Goal: Task Accomplishment & Management: Manage account settings

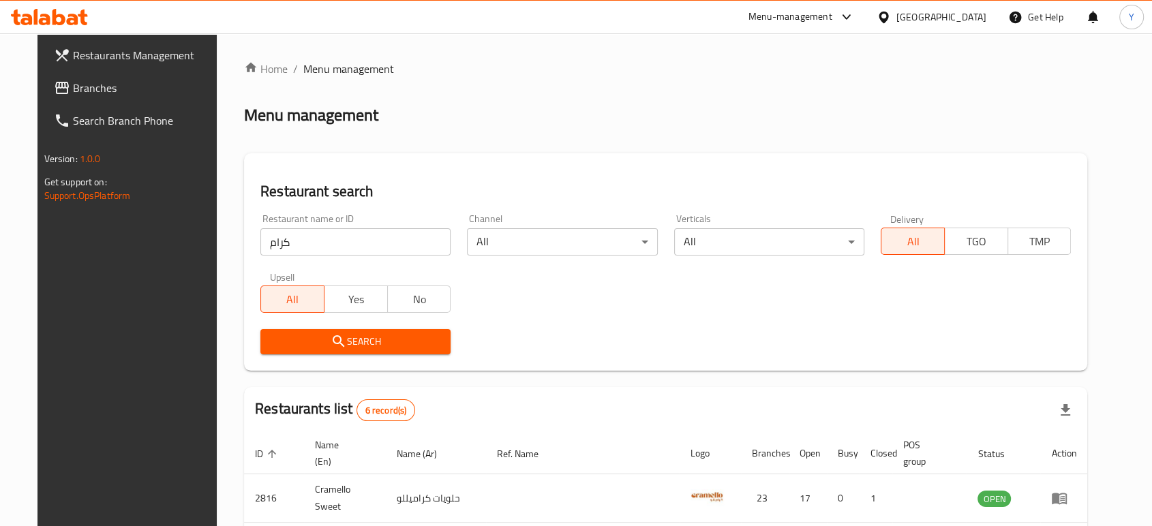
click at [372, 244] on input "كرام" at bounding box center [355, 241] width 190 height 27
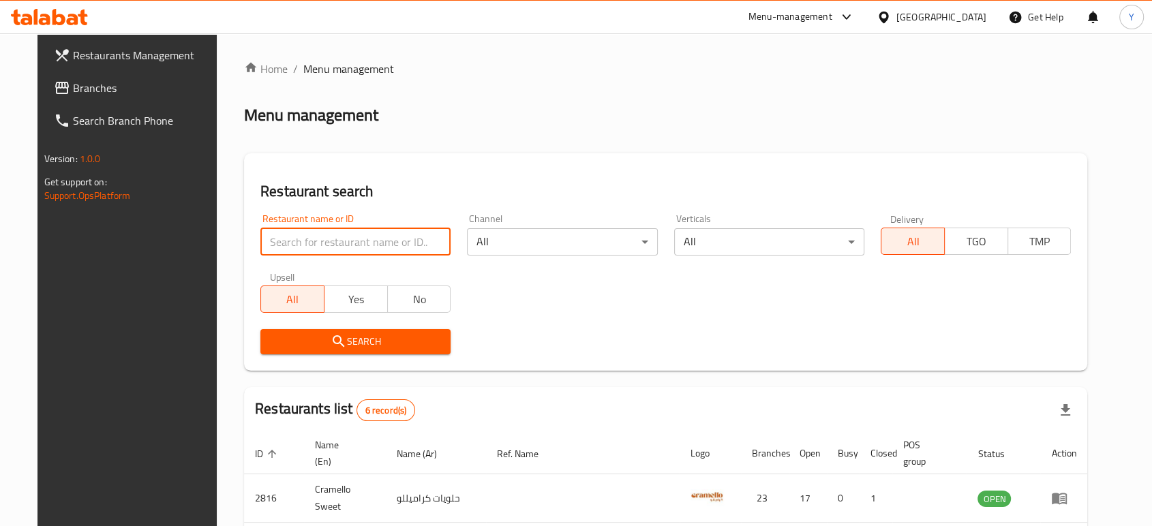
type input "ن"
type input "غ"
type input "the corn club"
click button "Search" at bounding box center [355, 341] width 190 height 25
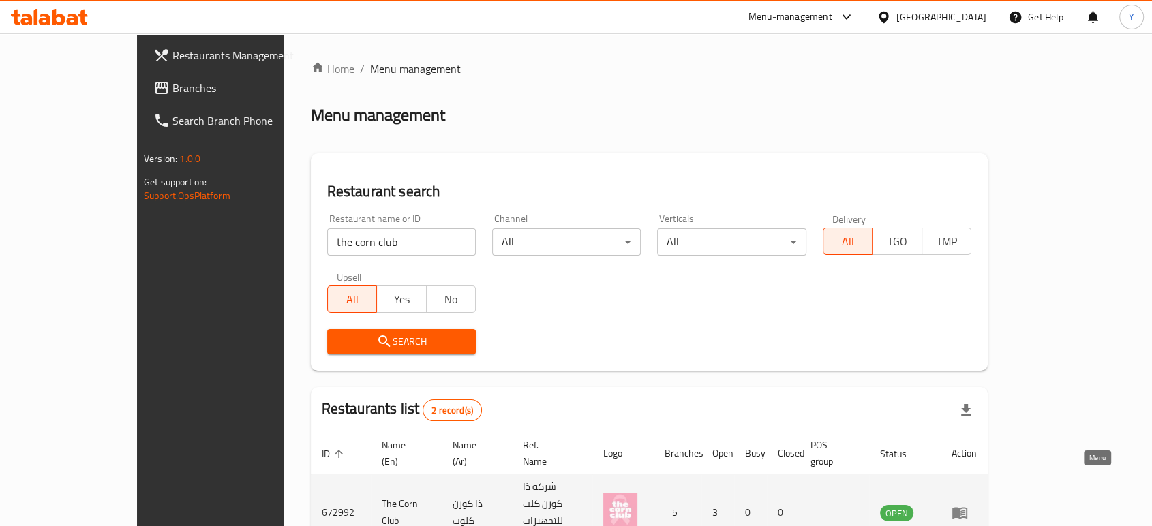
click at [967, 508] on icon "enhanced table" at bounding box center [959, 514] width 15 height 12
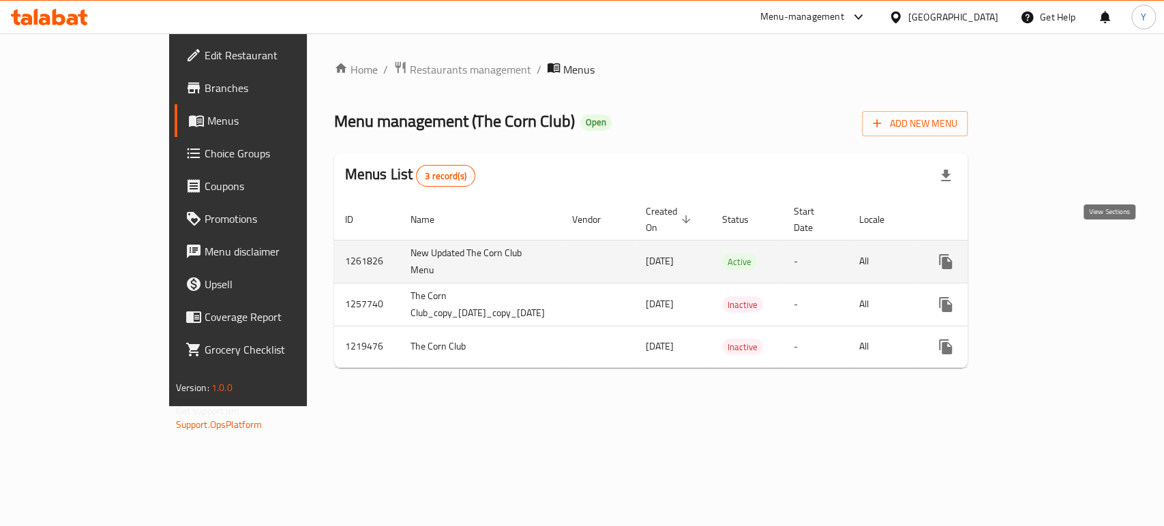
click at [1052, 254] on icon "enhanced table" at bounding box center [1044, 262] width 16 height 16
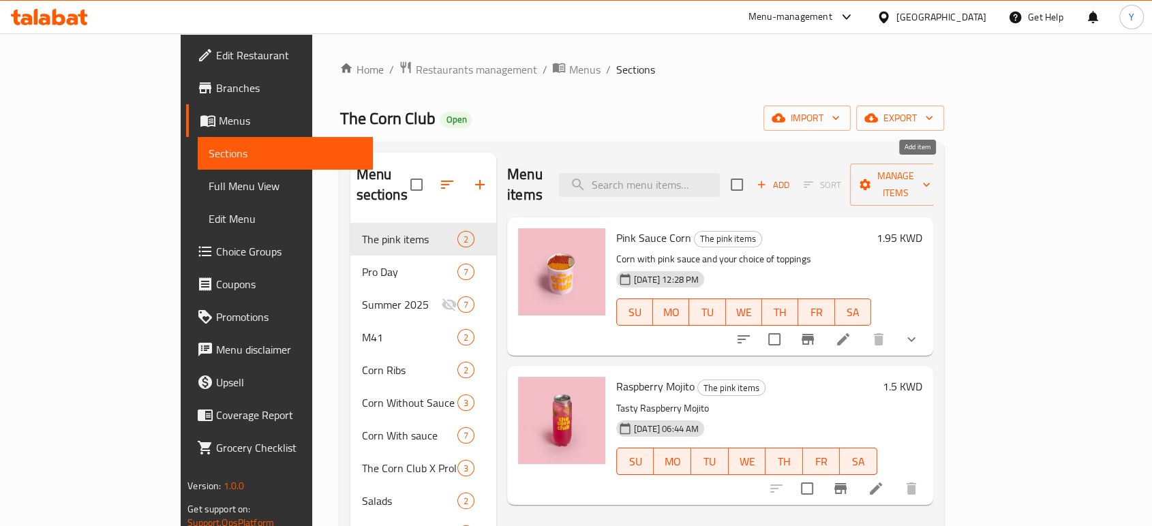
click at [792, 177] on span "Add" at bounding box center [773, 185] width 37 height 16
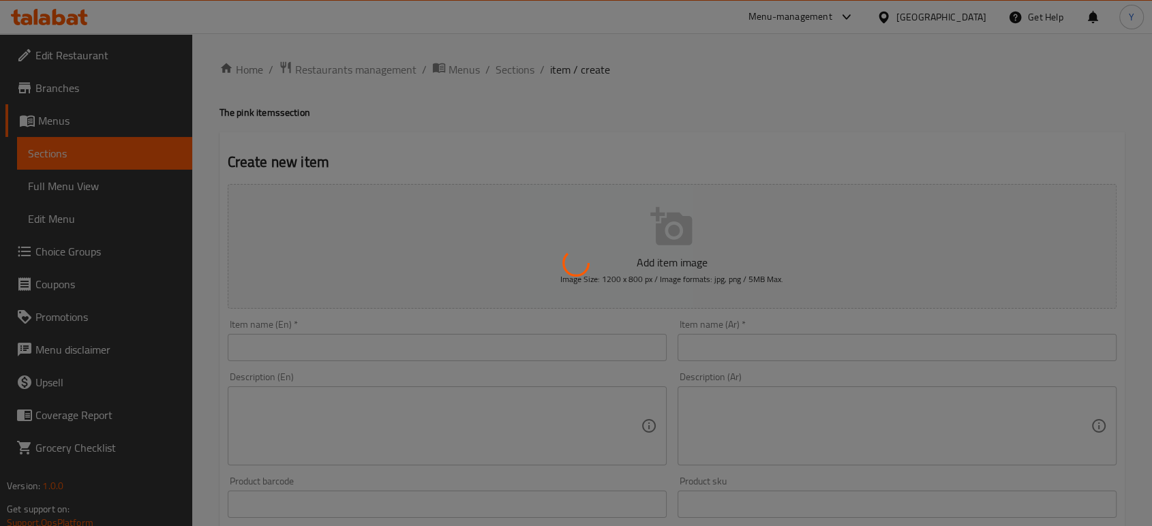
click at [582, 237] on div at bounding box center [576, 263] width 1152 height 526
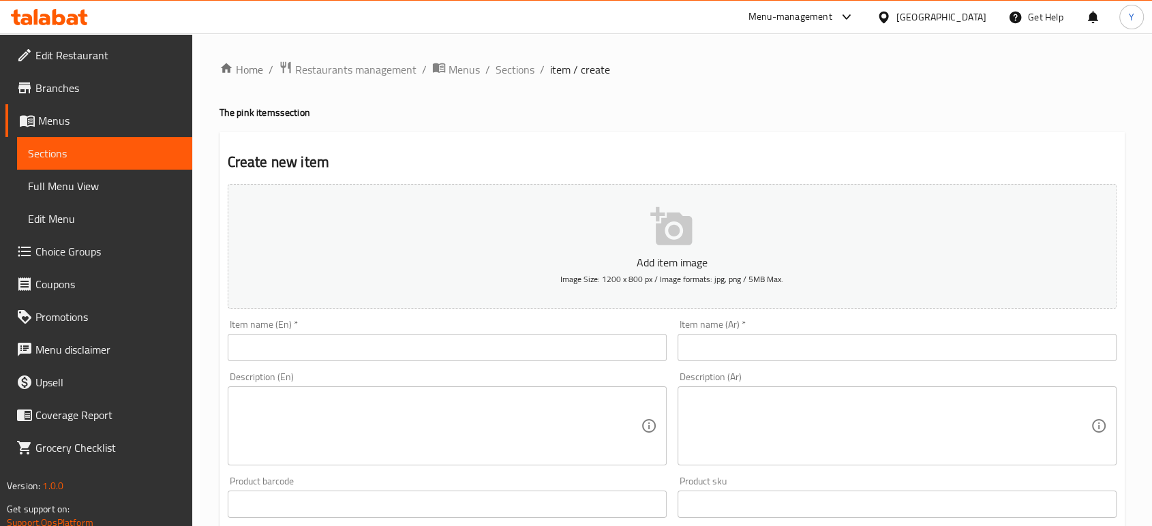
click at [582, 237] on button "Add item image Image Size: 1200 x 800 px / Image formats: jpg, png / 5MB Max." at bounding box center [672, 246] width 889 height 125
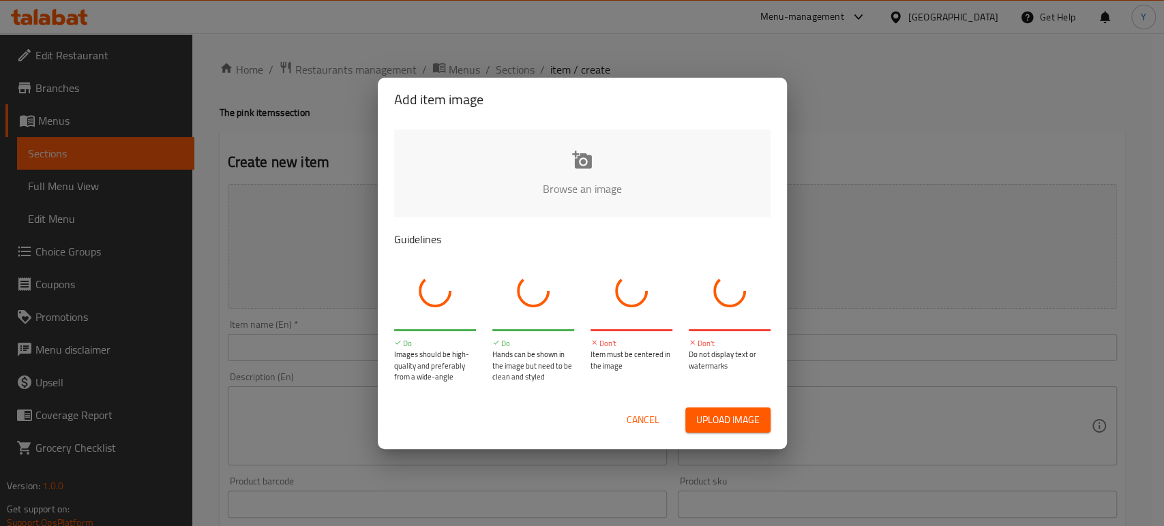
click at [541, 131] on input "file" at bounding box center [1043, 193] width 1298 height 127
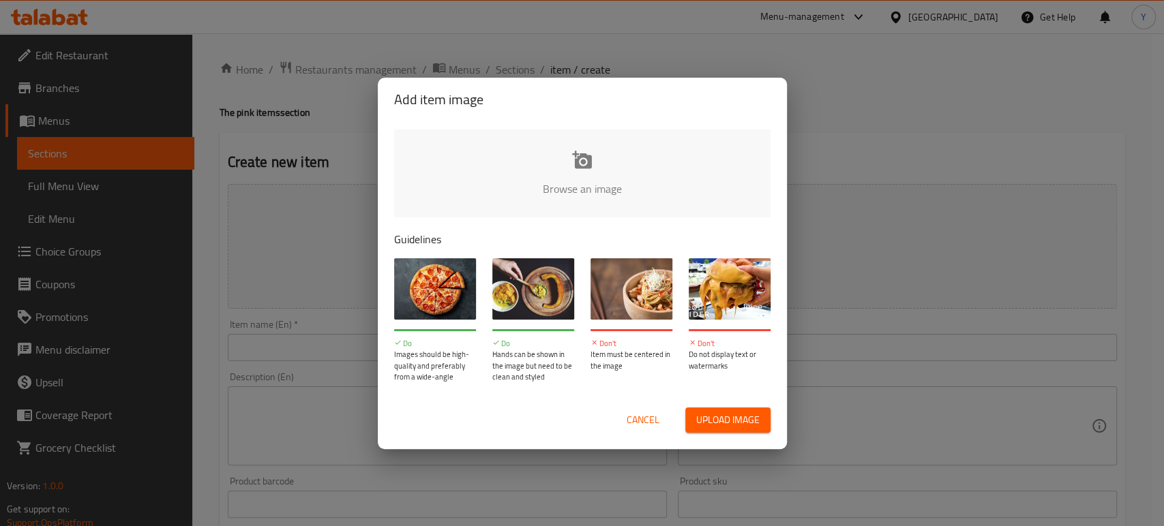
type input "C:\fakepath\DSC00064.jpg"
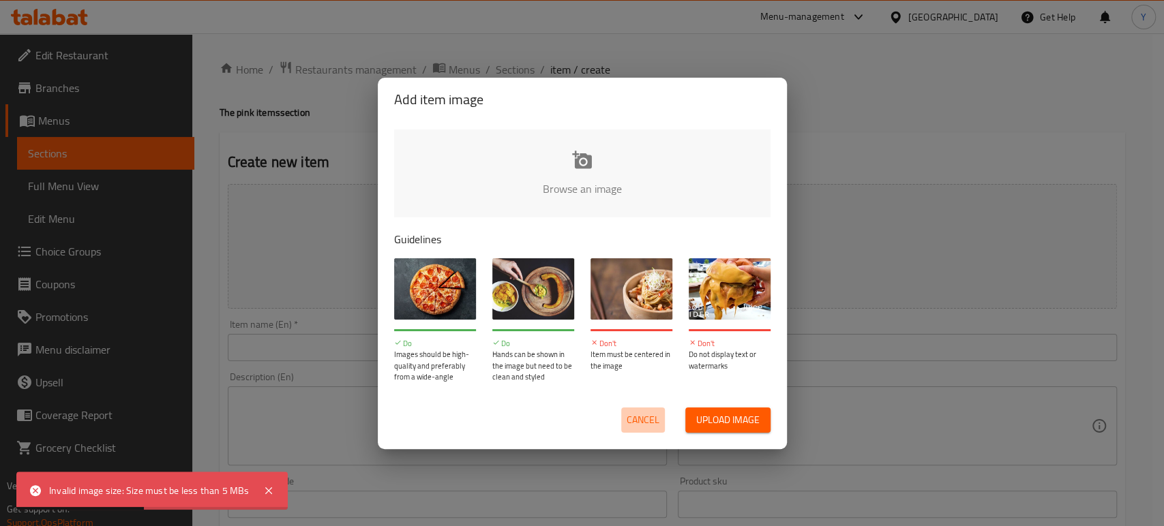
click at [648, 420] on span "Cancel" at bounding box center [643, 420] width 33 height 17
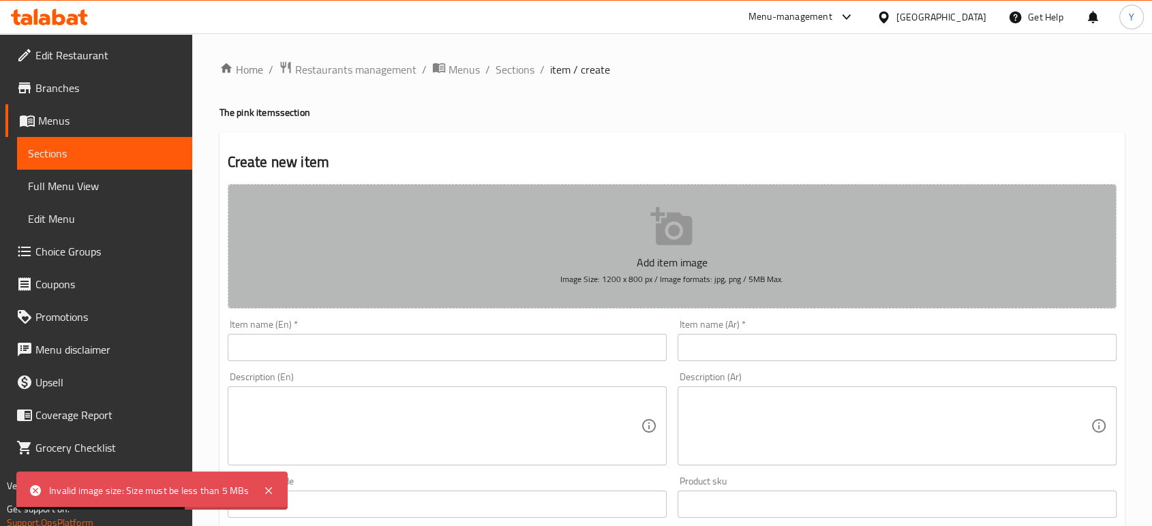
click at [644, 280] on span "Image Size: 1200 x 800 px / Image formats: jpg, png / 5MB Max." at bounding box center [671, 279] width 223 height 16
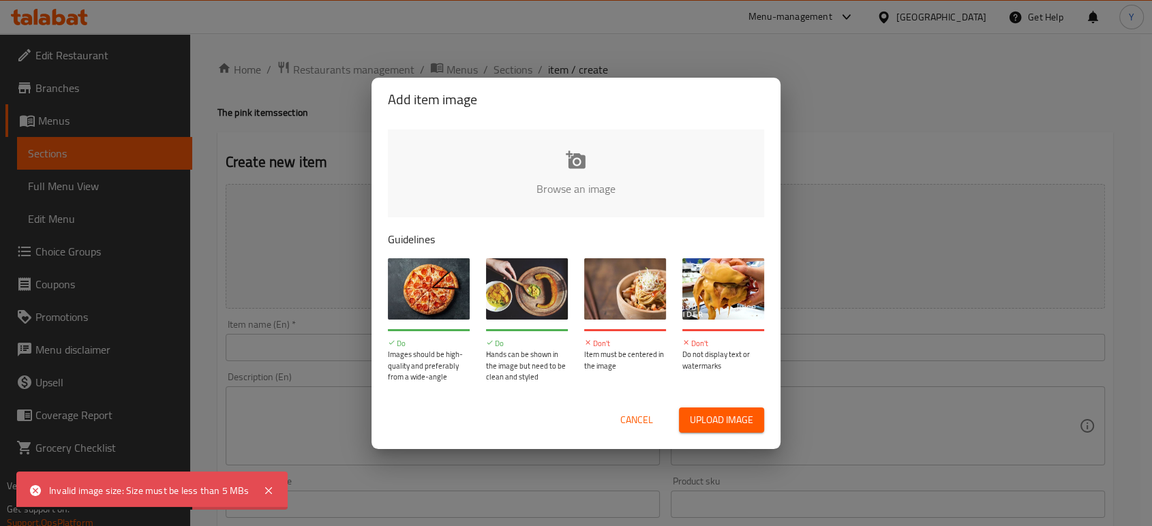
click at [644, 280] on img at bounding box center [625, 288] width 82 height 61
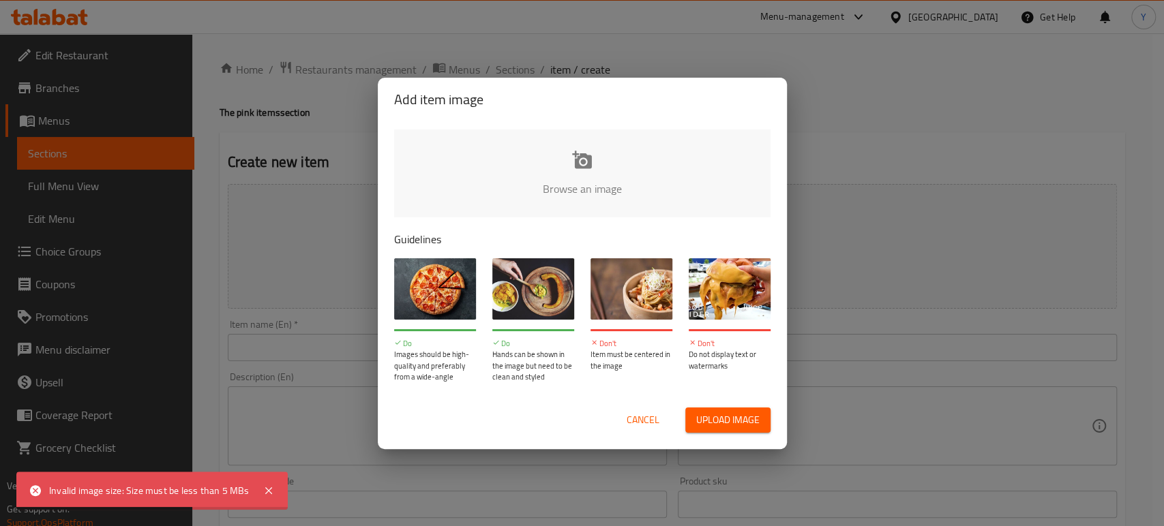
click at [644, 280] on img at bounding box center [631, 288] width 82 height 61
click at [648, 417] on span "Cancel" at bounding box center [643, 420] width 33 height 17
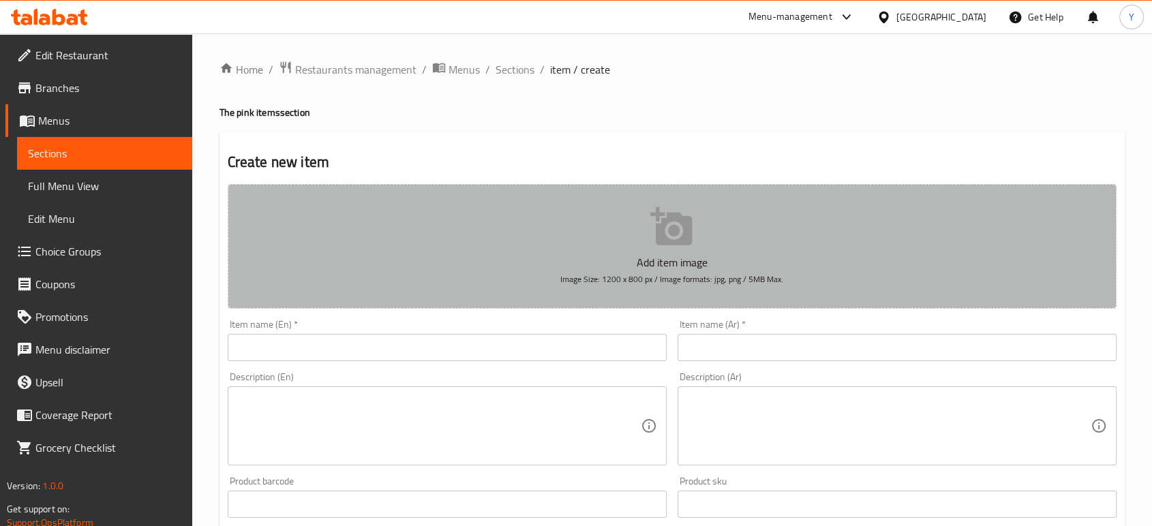
drag, startPoint x: 785, startPoint y: 279, endPoint x: 564, endPoint y: 286, distance: 221.7
click at [564, 286] on button "Add item image Image Size: 1200 x 800 px / Image formats: jpg, png / 5MB Max." at bounding box center [672, 246] width 889 height 125
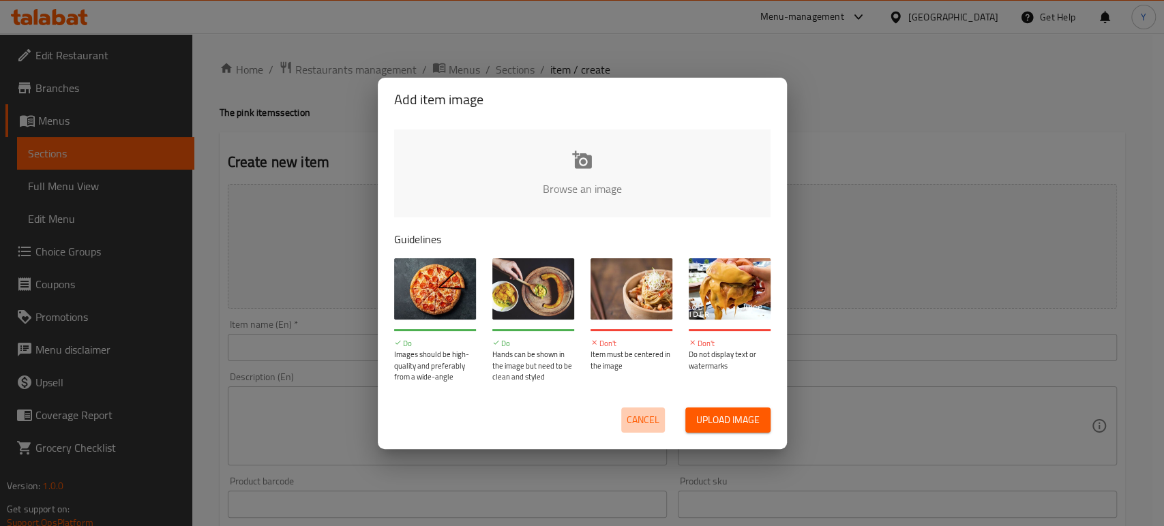
click at [652, 427] on span "Cancel" at bounding box center [643, 420] width 33 height 17
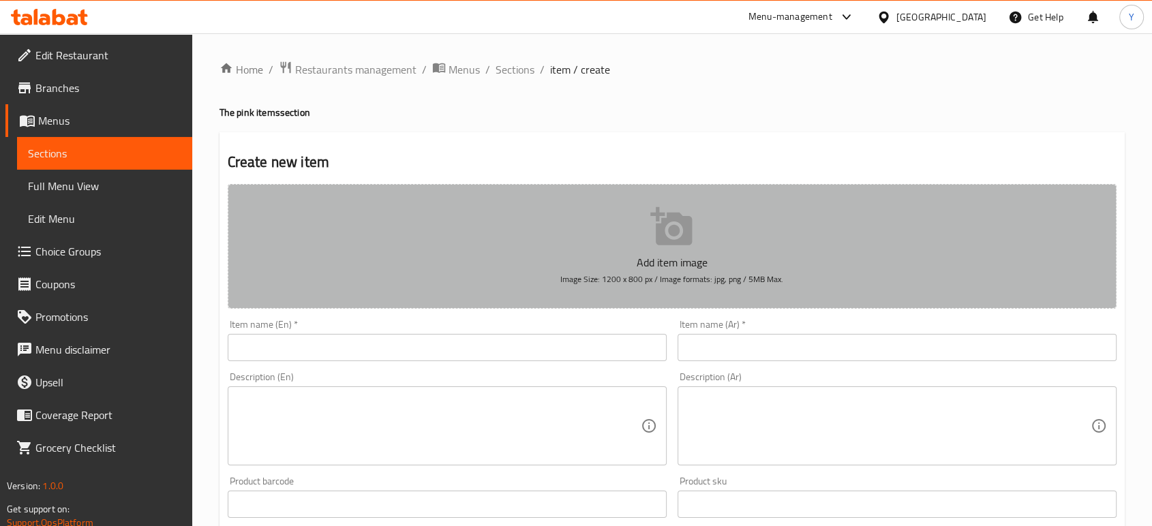
drag, startPoint x: 681, startPoint y: 286, endPoint x: 540, endPoint y: 283, distance: 141.2
click at [540, 283] on button "Add item image Image Size: 1200 x 800 px / Image formats: jpg, png / 5MB Max." at bounding box center [672, 246] width 889 height 125
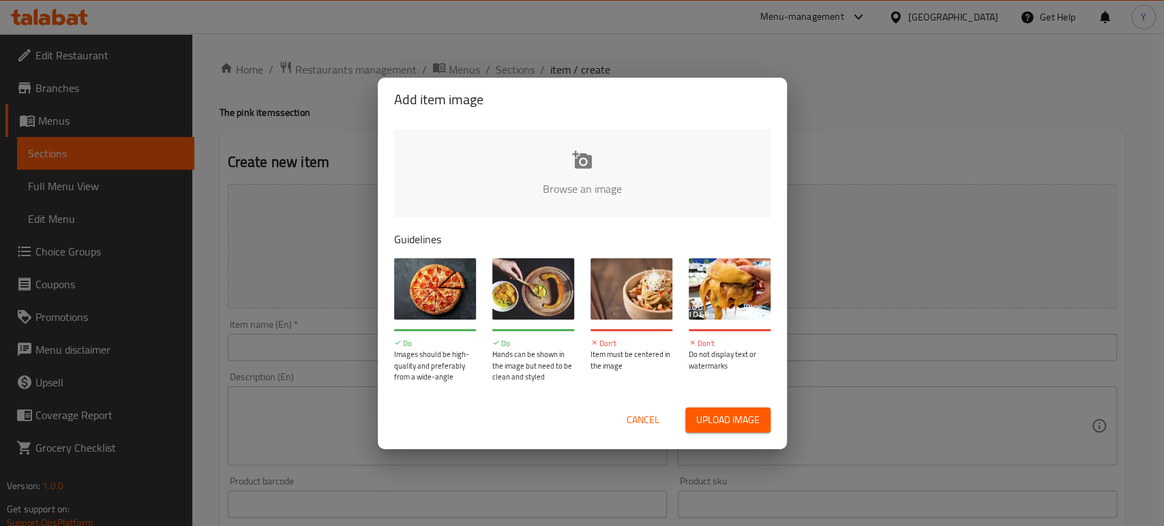
click at [644, 424] on span "Cancel" at bounding box center [643, 420] width 33 height 17
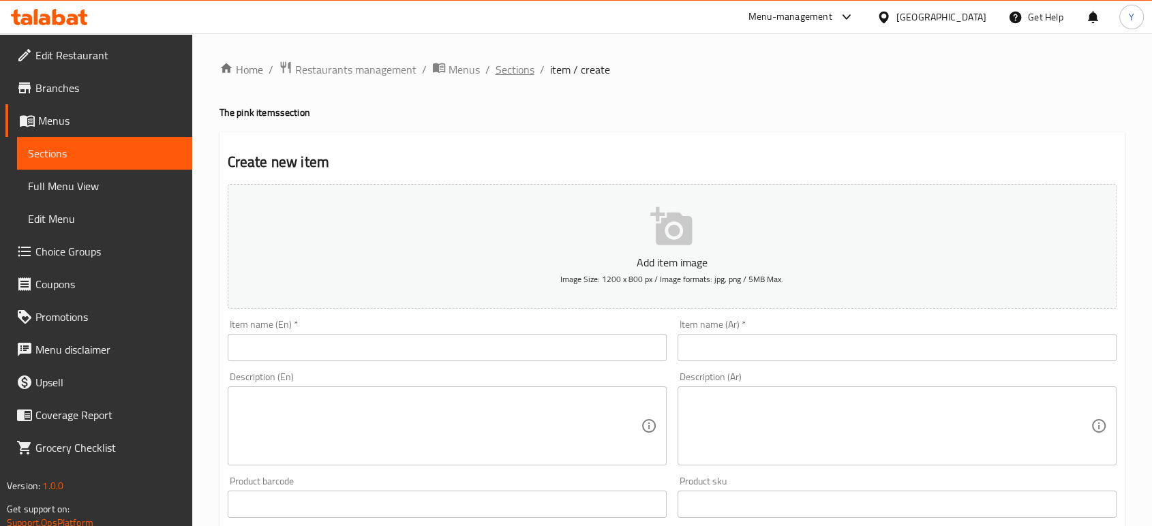
click at [515, 75] on span "Sections" at bounding box center [515, 69] width 39 height 16
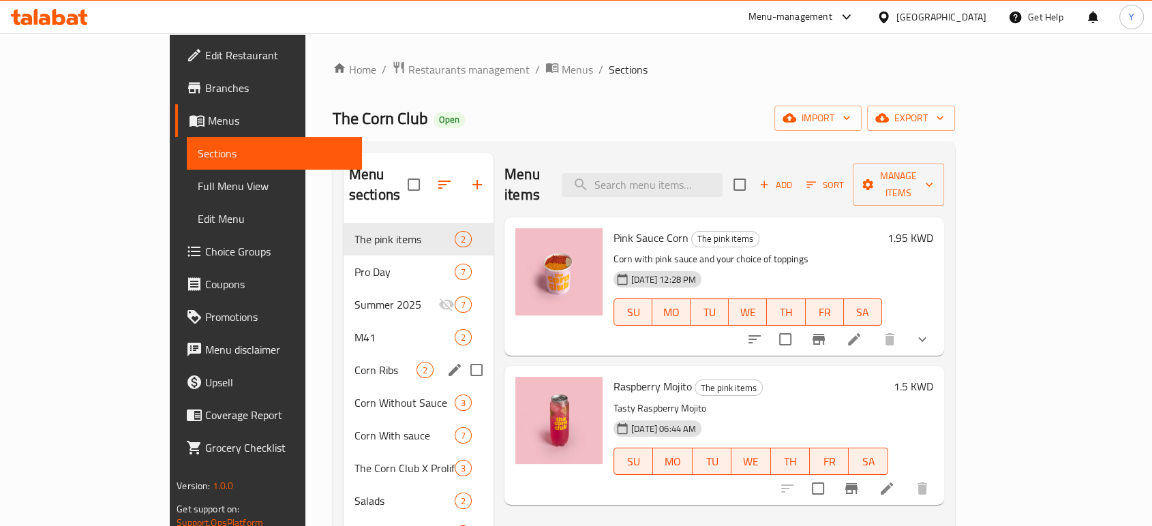
click at [344, 361] on div "Corn Ribs 2" at bounding box center [419, 370] width 150 height 33
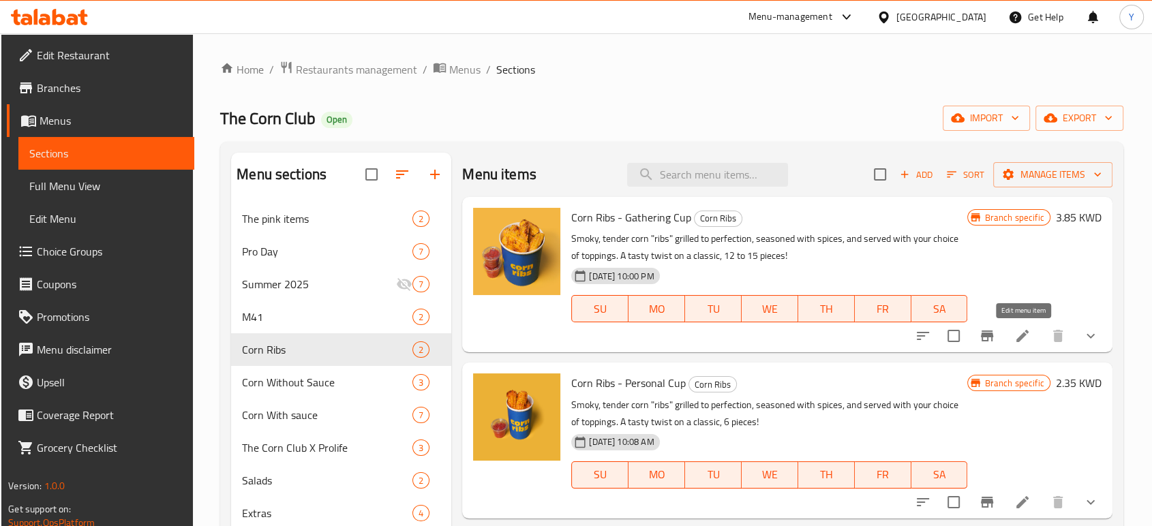
click at [1021, 330] on icon at bounding box center [1022, 336] width 16 height 16
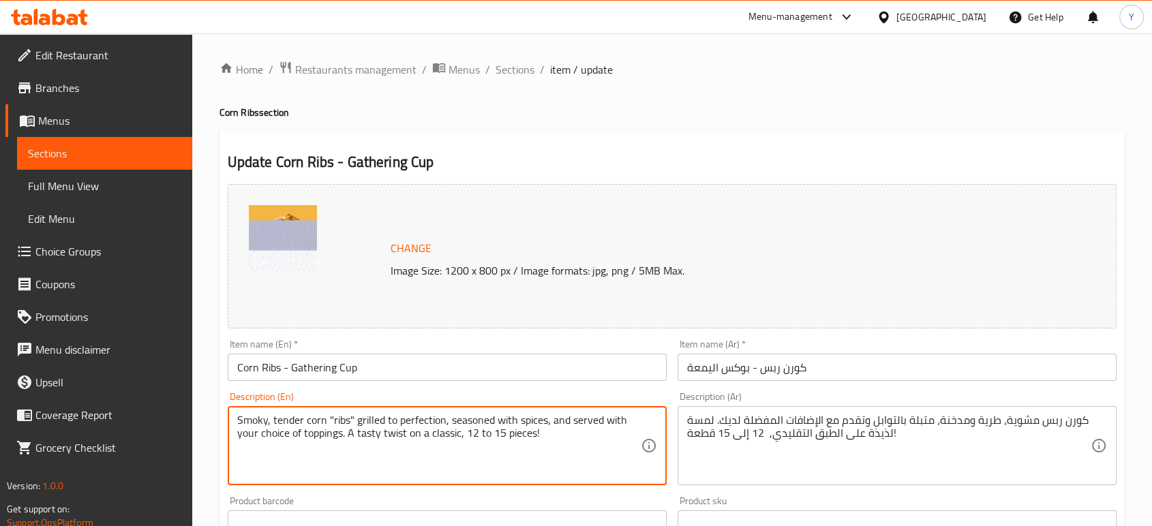
click at [360, 437] on textarea "Smoky, tender corn "ribs" grilled to perfection, seasoned with spices, and serv…" at bounding box center [439, 446] width 404 height 65
click at [509, 451] on textarea "Smoky, tender corn "ribs" grilled to perfection, seasoned with spices, and serv…" at bounding box center [439, 446] width 404 height 65
click at [545, 447] on textarea "Smoky, tender corn "ribs" grilled to perfection, seasoned with spices, and serv…" at bounding box center [439, 446] width 404 height 65
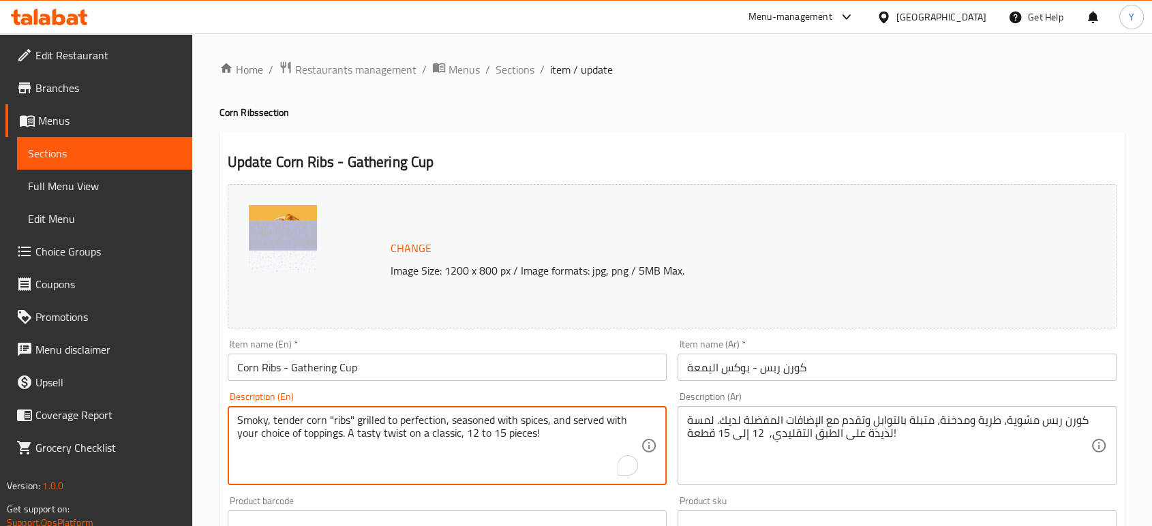
click at [545, 447] on textarea "Smoky, tender corn "ribs" grilled to perfection, seasoned with spices, and serv…" at bounding box center [439, 446] width 404 height 65
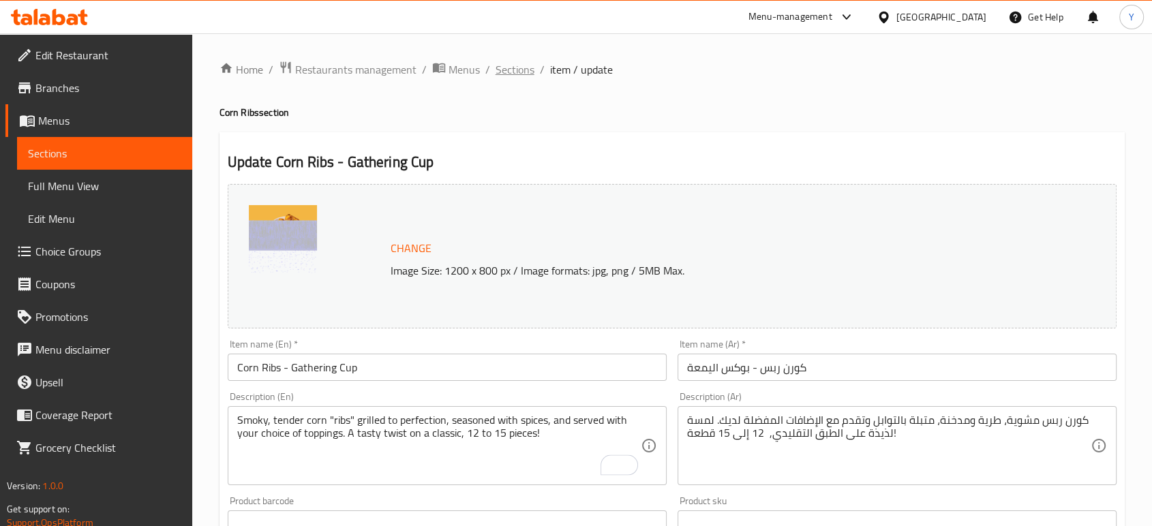
drag, startPoint x: 537, startPoint y: 69, endPoint x: 508, endPoint y: 70, distance: 29.3
click at [508, 70] on ol "Home / Restaurants management / Menus / Sections / item / update" at bounding box center [672, 70] width 905 height 18
click at [508, 70] on span "Sections" at bounding box center [515, 69] width 39 height 16
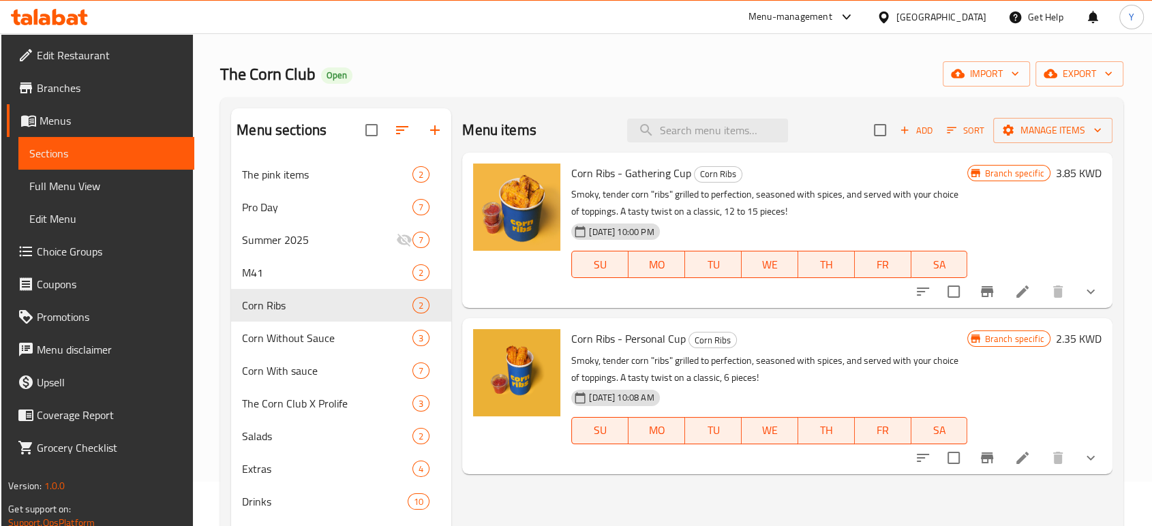
scroll to position [57, 0]
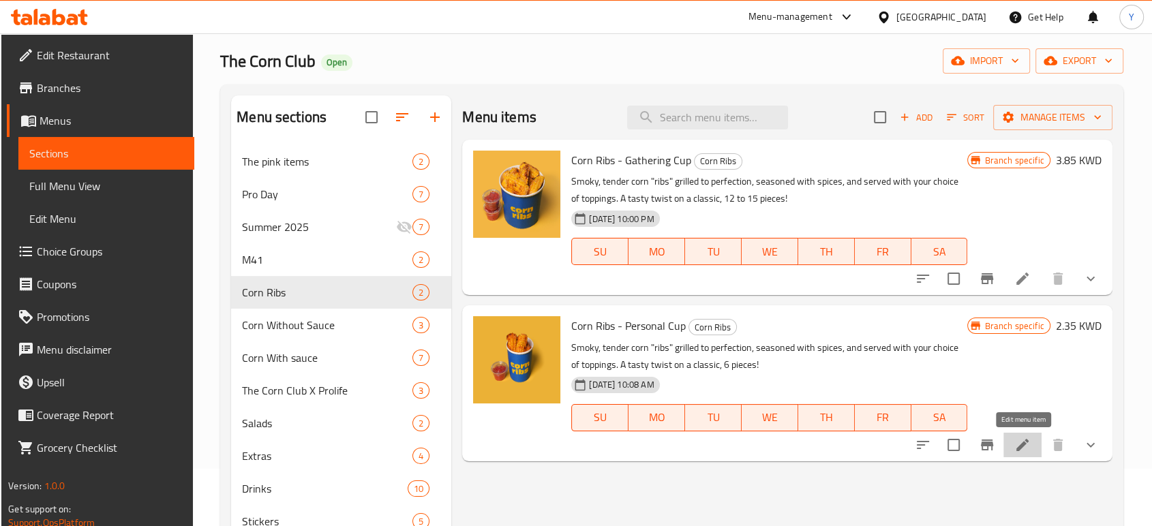
click at [1023, 446] on icon at bounding box center [1023, 445] width 12 height 12
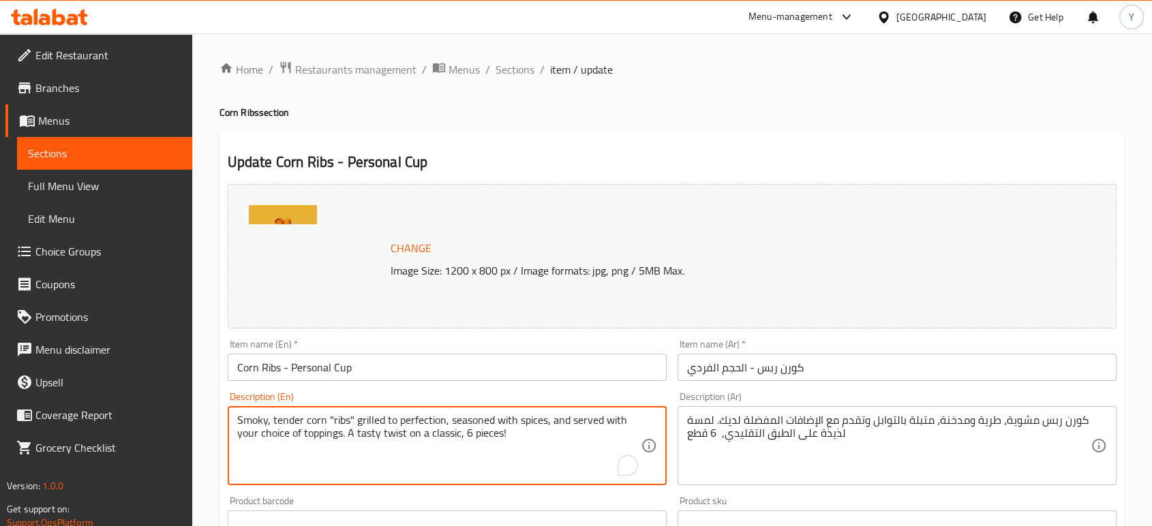
click at [474, 431] on textarea "Smoky, tender corn "ribs" grilled to perfection, seasoned with spices, and serv…" at bounding box center [439, 446] width 404 height 65
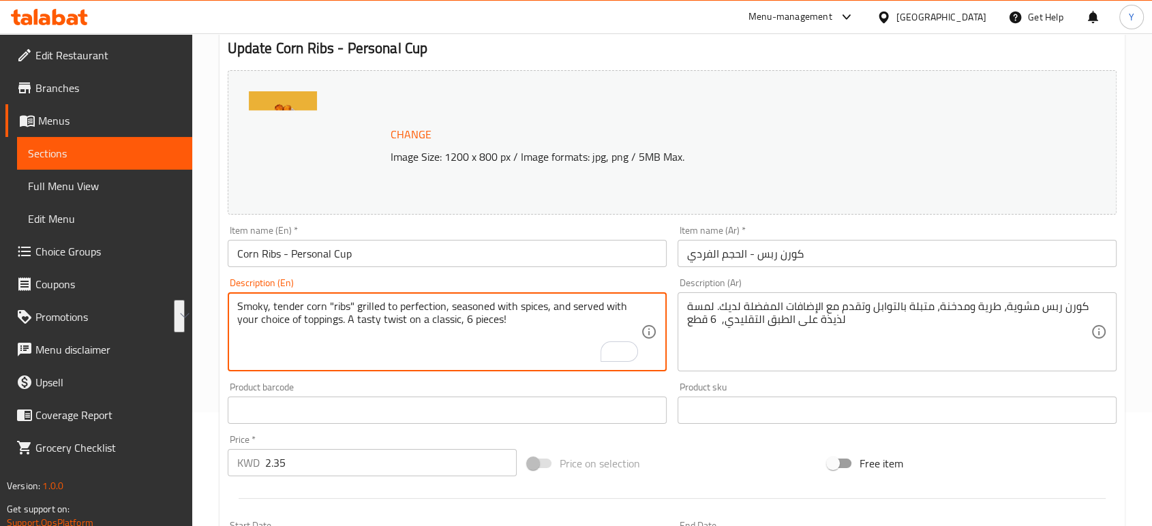
scroll to position [113, 0]
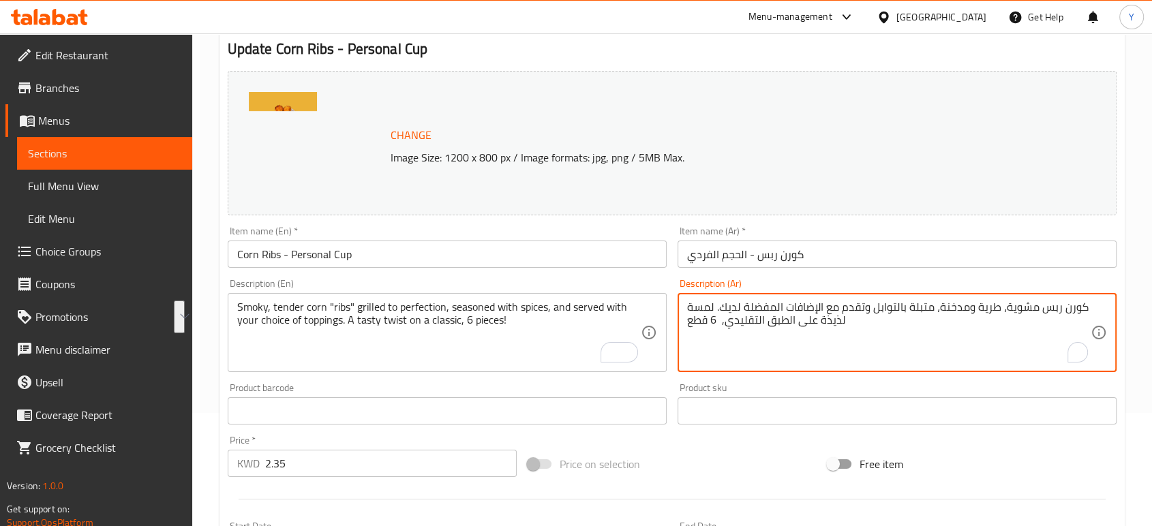
click at [867, 338] on textarea "كورن ربس مشوية، طرية ومدخنة، متبلة بالتوابل وتقدم مع الإضافات المفضلة لديك. لمس…" at bounding box center [889, 333] width 404 height 65
click at [840, 317] on textarea "كورن ربس مشوية، طرية ومدخنة، متبلة بالتوابل وتقدم مع الإضافات المفضلة لديك. لمس…" at bounding box center [889, 333] width 404 height 65
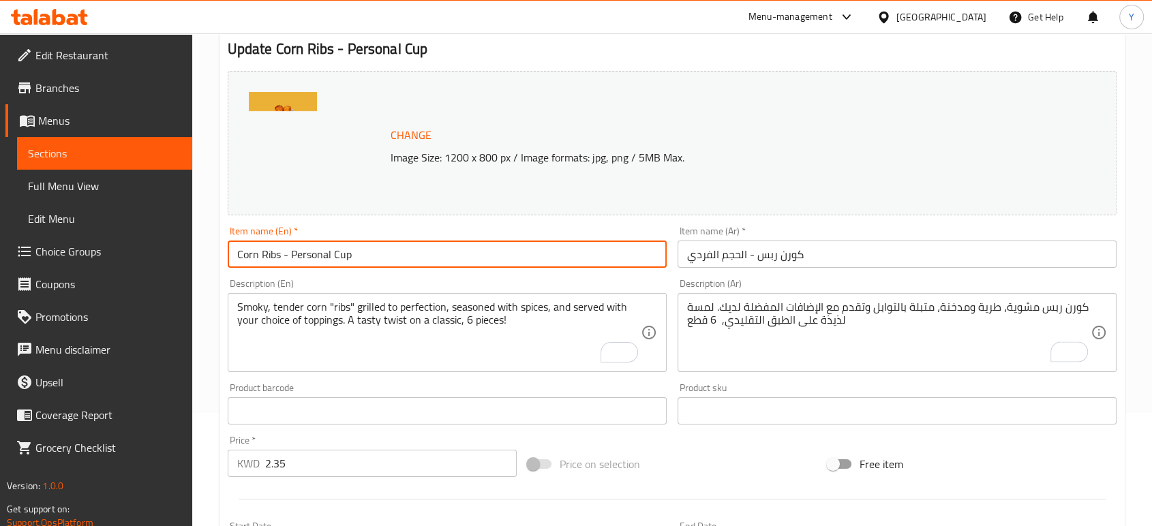
click at [641, 255] on input "Corn Ribs - Personal Cup" at bounding box center [447, 254] width 439 height 27
click at [830, 250] on input "كورن ربس - الحجم الفردي" at bounding box center [897, 254] width 439 height 27
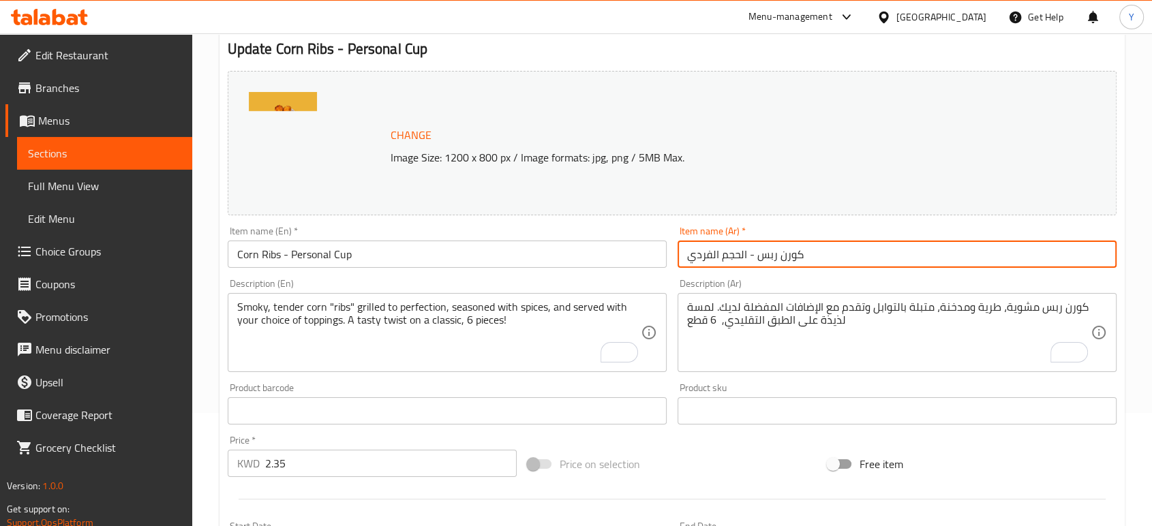
click at [830, 250] on input "كورن ربس - الحجم الفردي" at bounding box center [897, 254] width 439 height 27
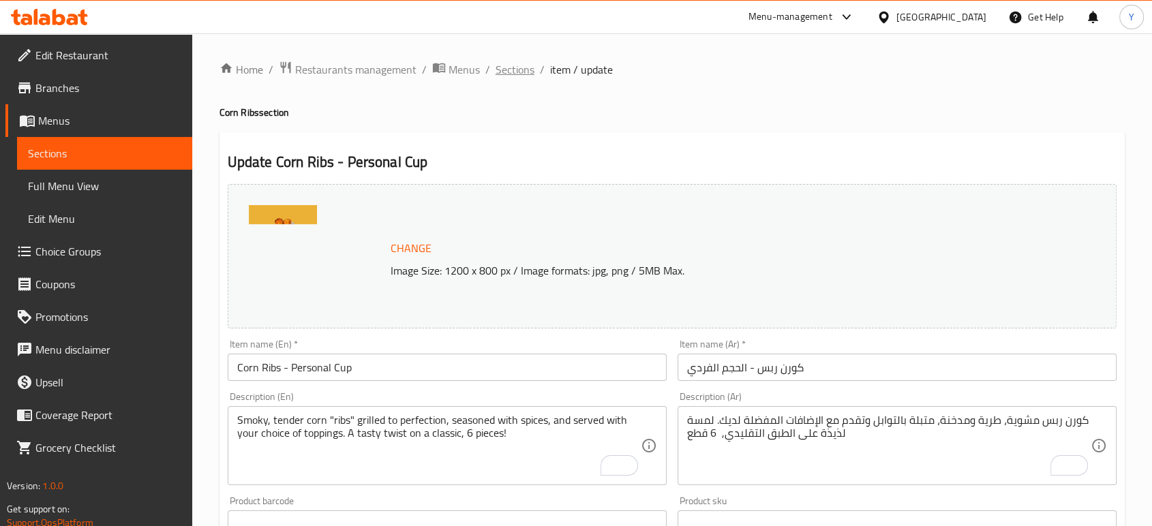
click at [511, 72] on span "Sections" at bounding box center [515, 69] width 39 height 16
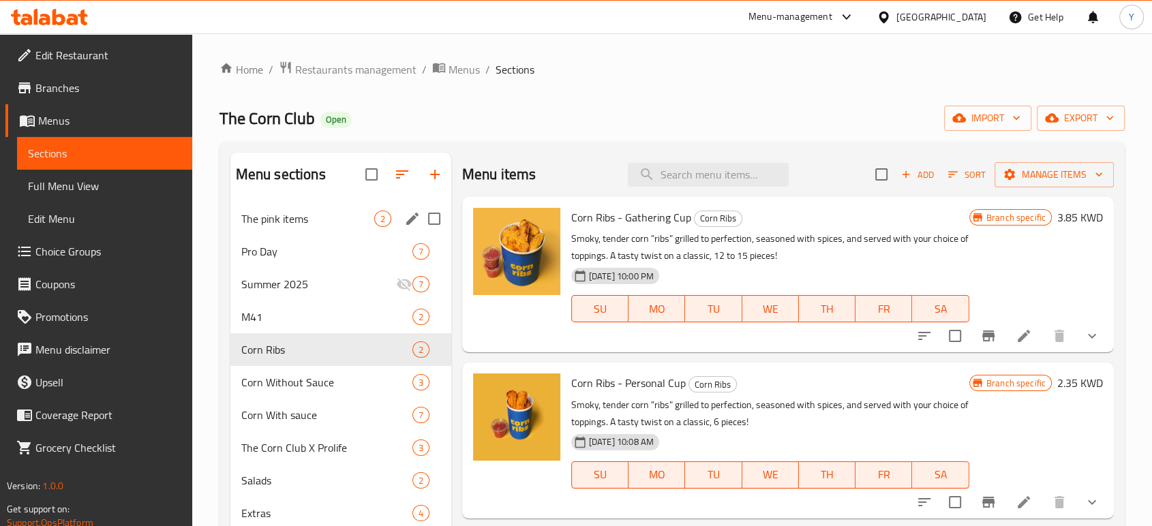
click at [298, 209] on div "The pink items 2" at bounding box center [340, 218] width 221 height 33
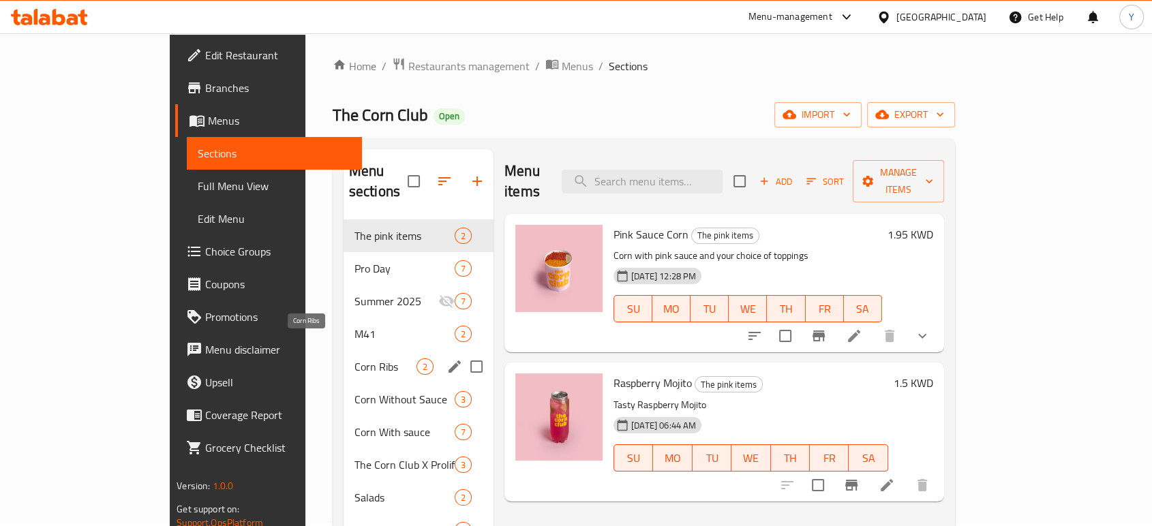
scroll to position [5, 0]
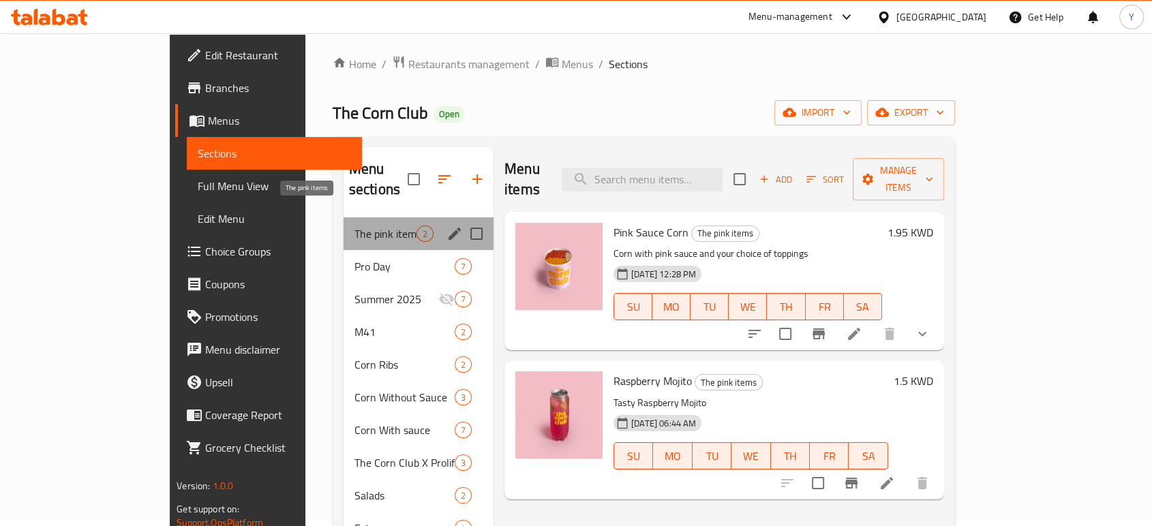
click at [355, 226] on span "The pink items" at bounding box center [386, 234] width 62 height 16
